Goal: Information Seeking & Learning: Learn about a topic

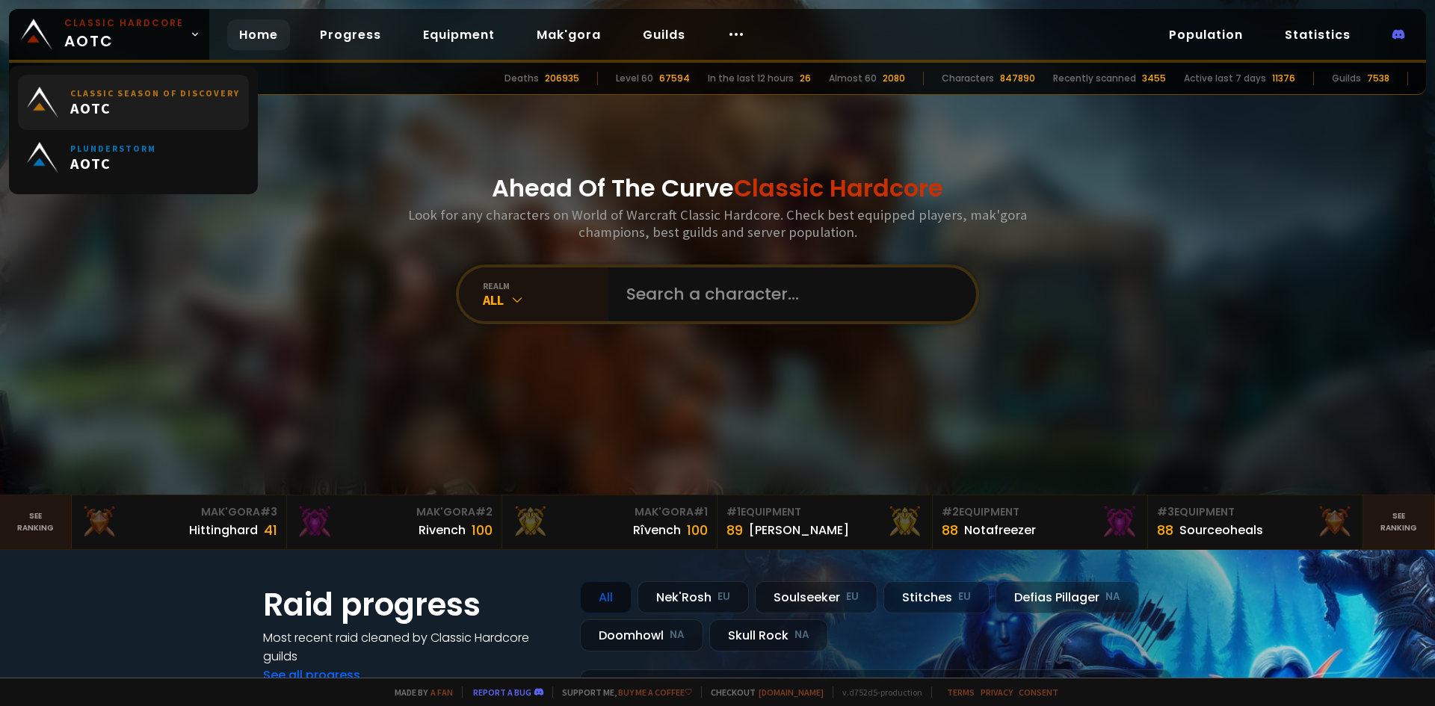
click at [137, 104] on span "AOTC" at bounding box center [155, 108] width 170 height 19
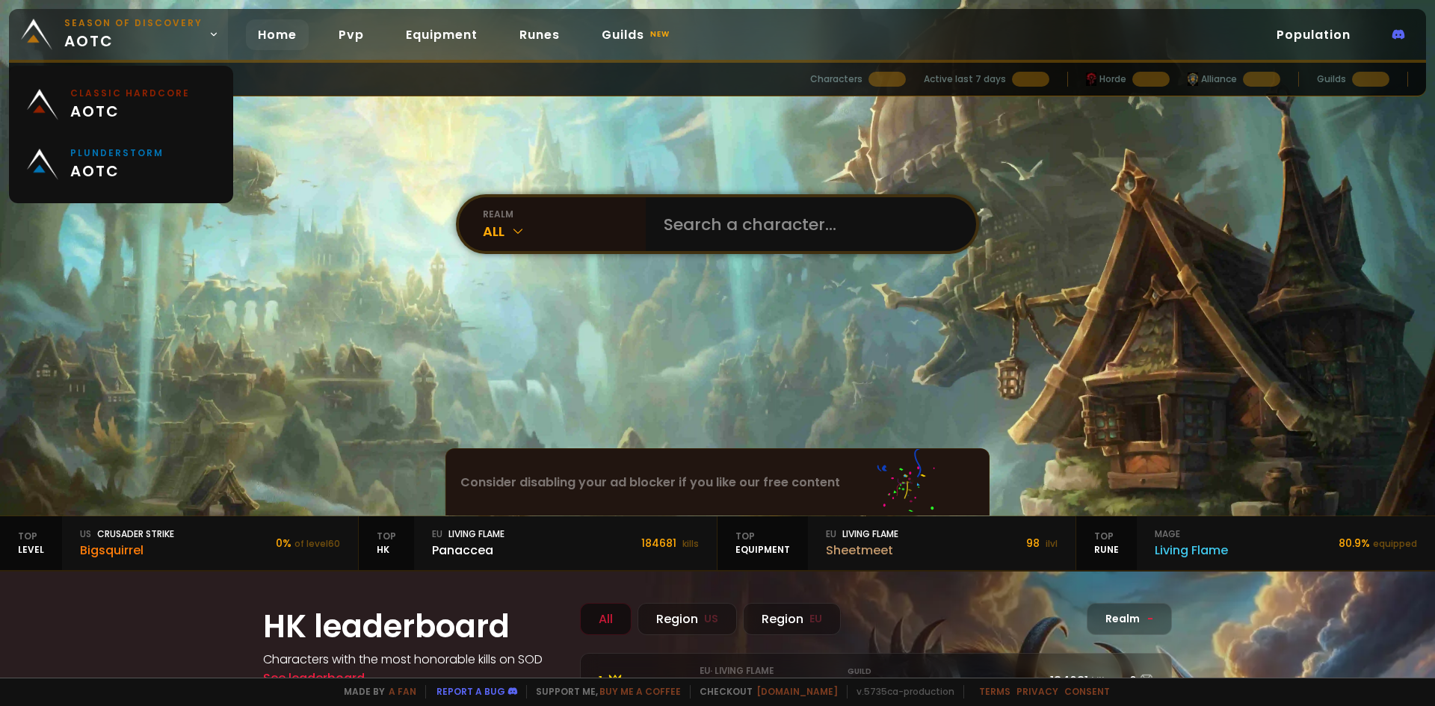
click at [97, 35] on span "Season of Discovery aotc" at bounding box center [133, 34] width 138 height 36
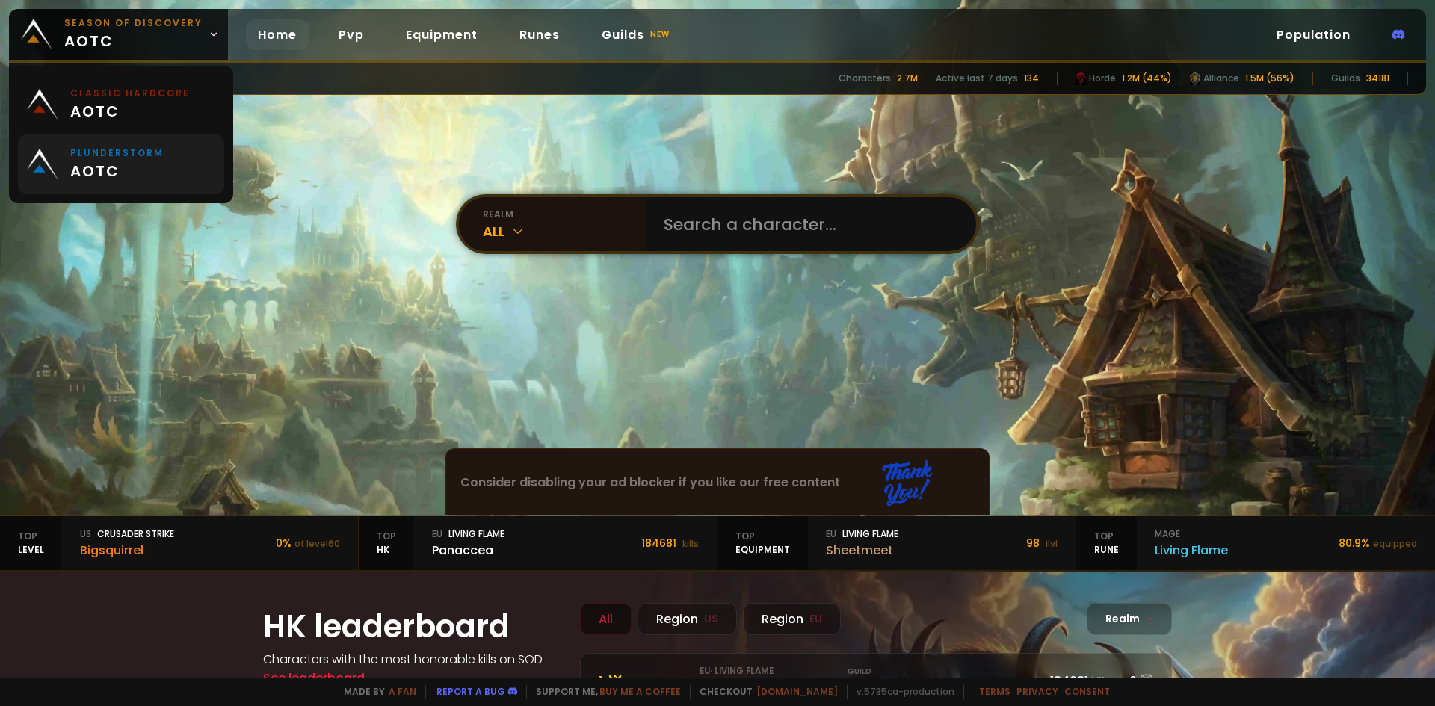
click at [151, 164] on span "aotc" at bounding box center [116, 171] width 93 height 22
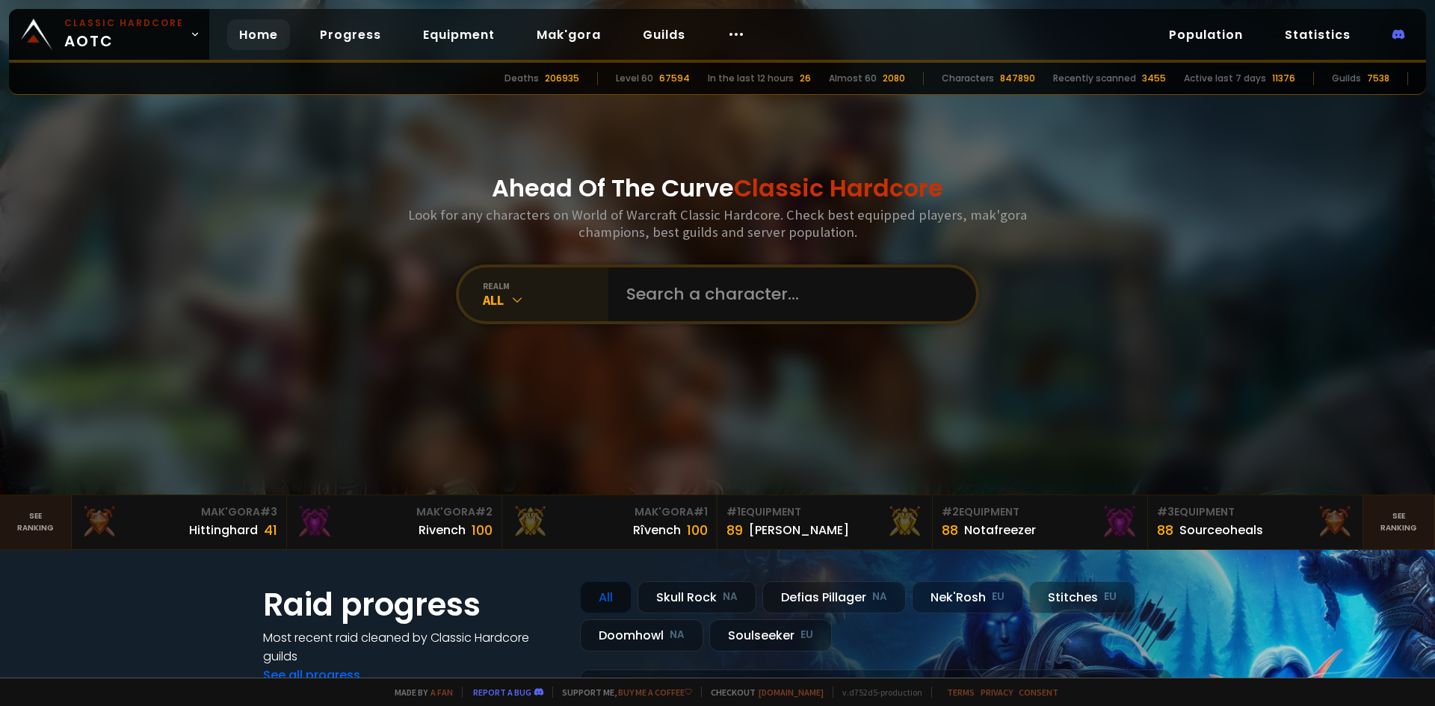
click at [514, 312] on div "realm All" at bounding box center [534, 295] width 150 height 54
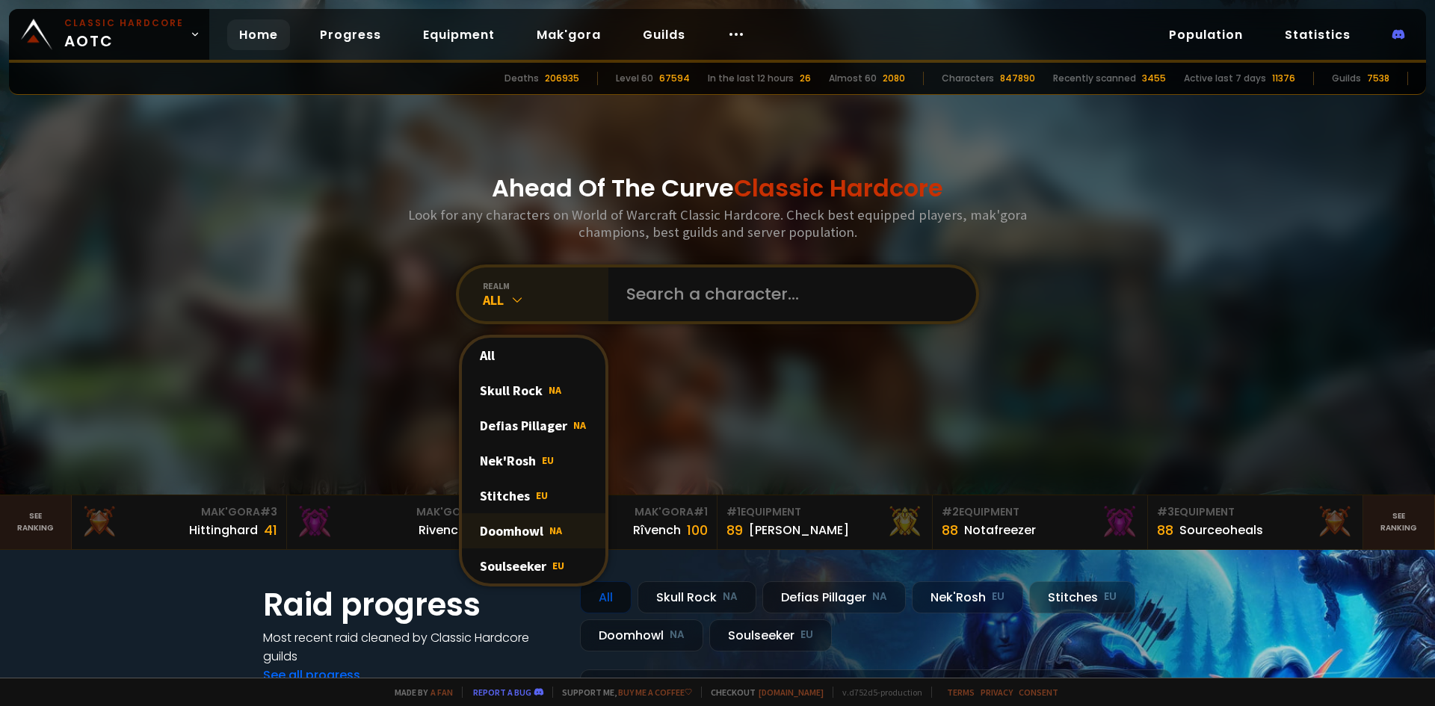
click at [535, 533] on div "Doomhowl NA" at bounding box center [534, 531] width 144 height 35
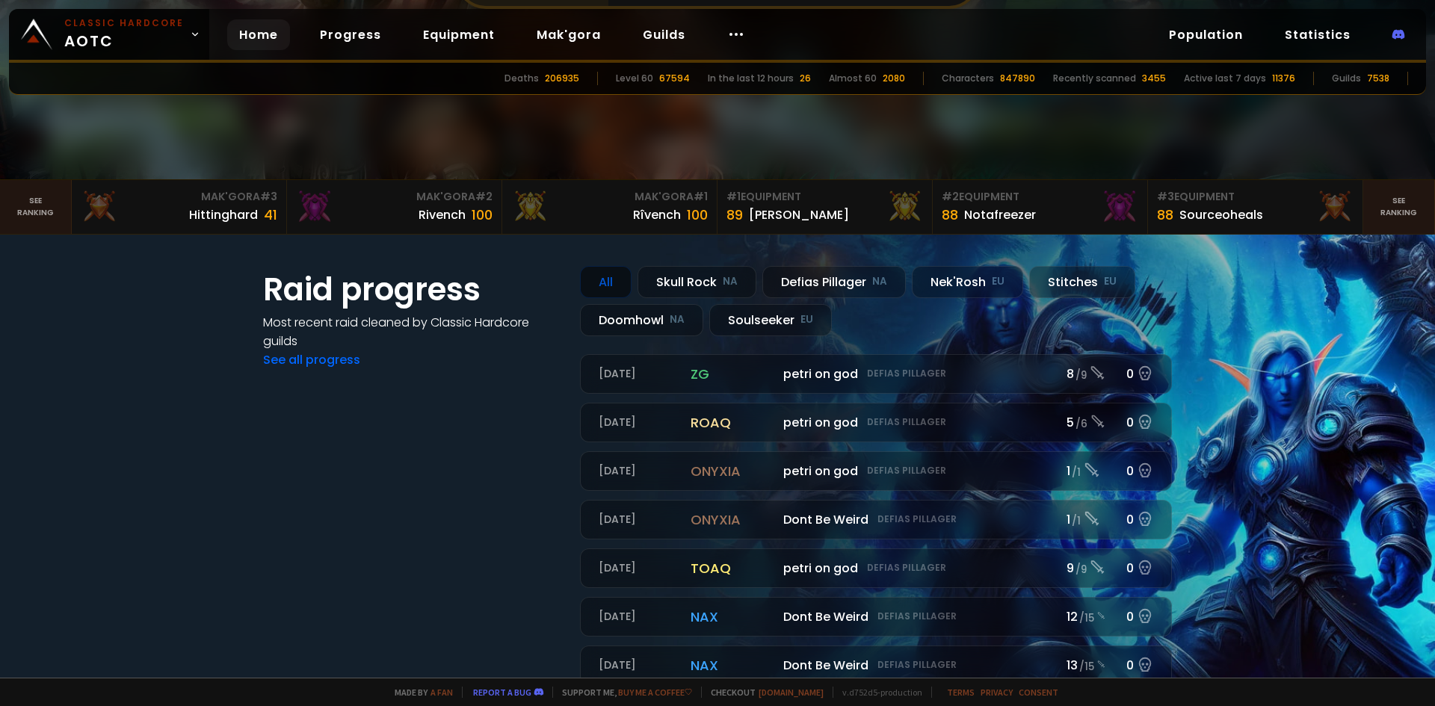
scroll to position [155, 0]
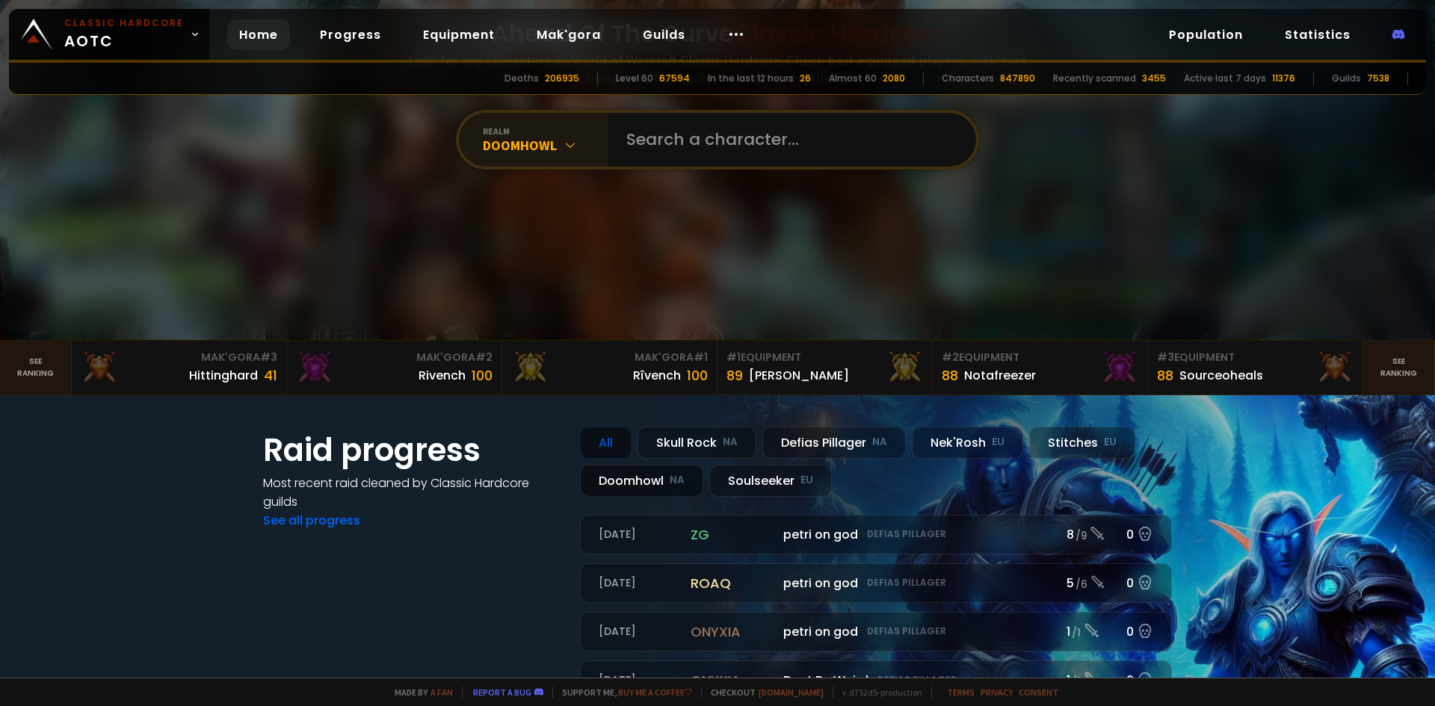
click at [658, 471] on div "Doomhowl NA" at bounding box center [641, 481] width 123 height 32
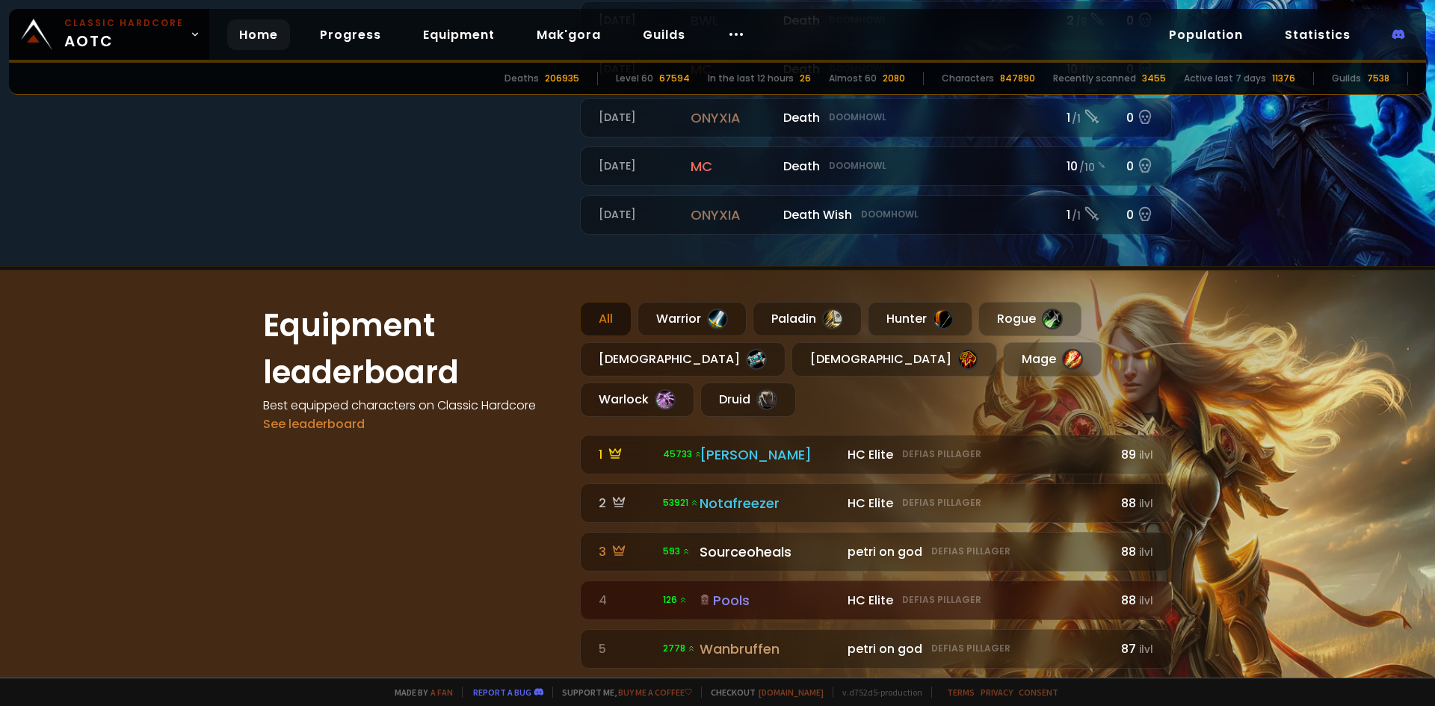
scroll to position [828, 0]
